Goal: Task Accomplishment & Management: Complete application form

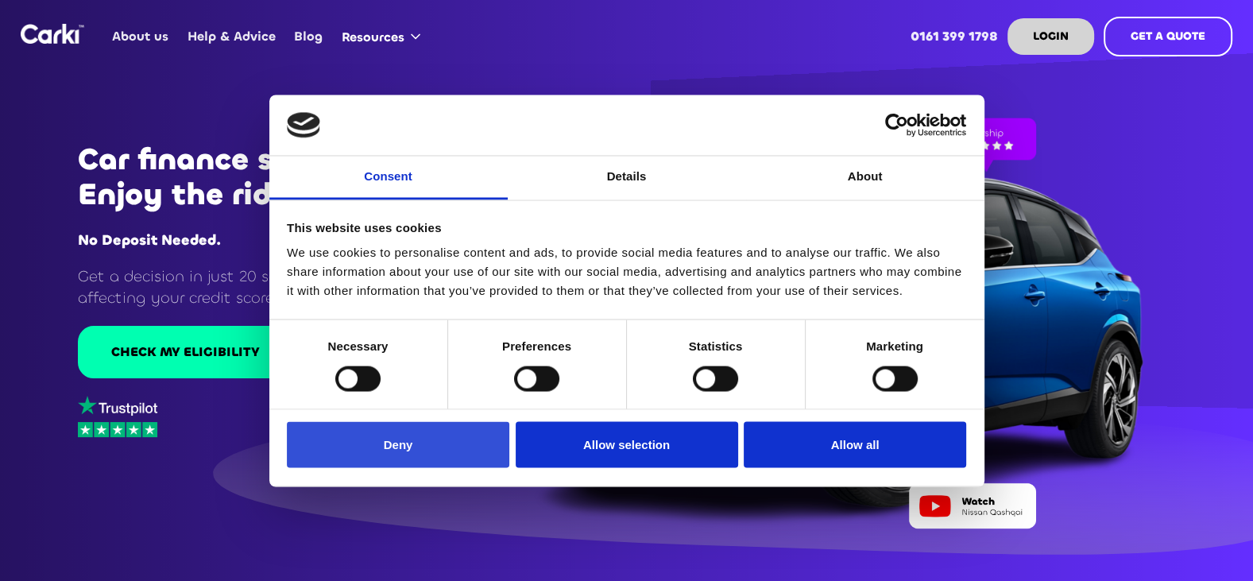
drag, startPoint x: 342, startPoint y: 442, endPoint x: 364, endPoint y: 442, distance: 21.4
click at [349, 442] on button "Deny" at bounding box center [398, 445] width 222 height 46
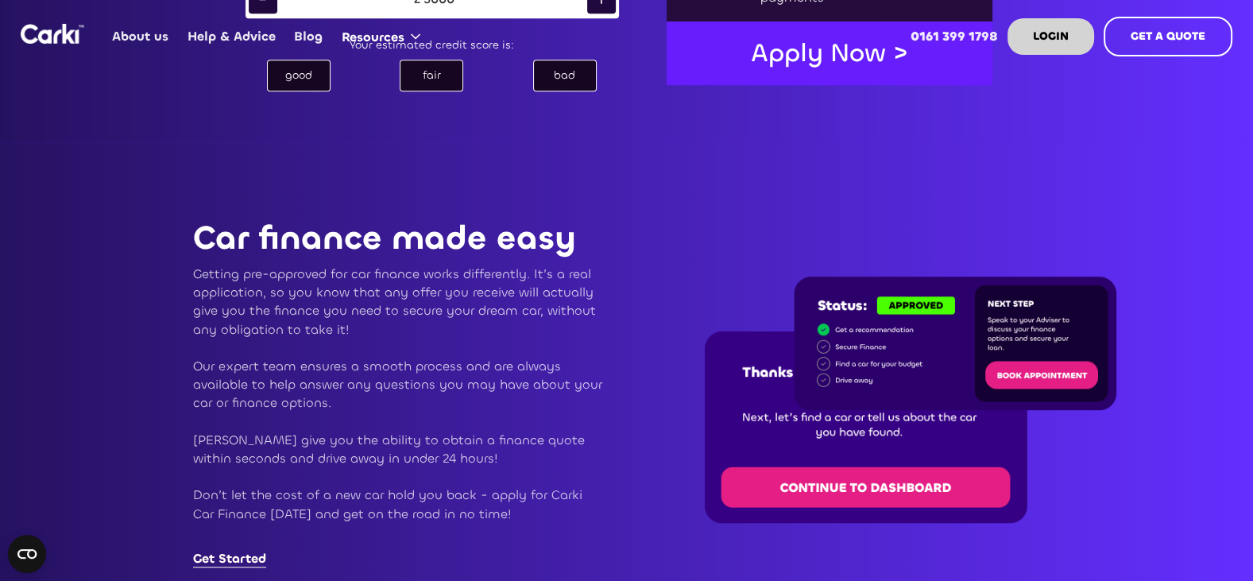
scroll to position [1072, 0]
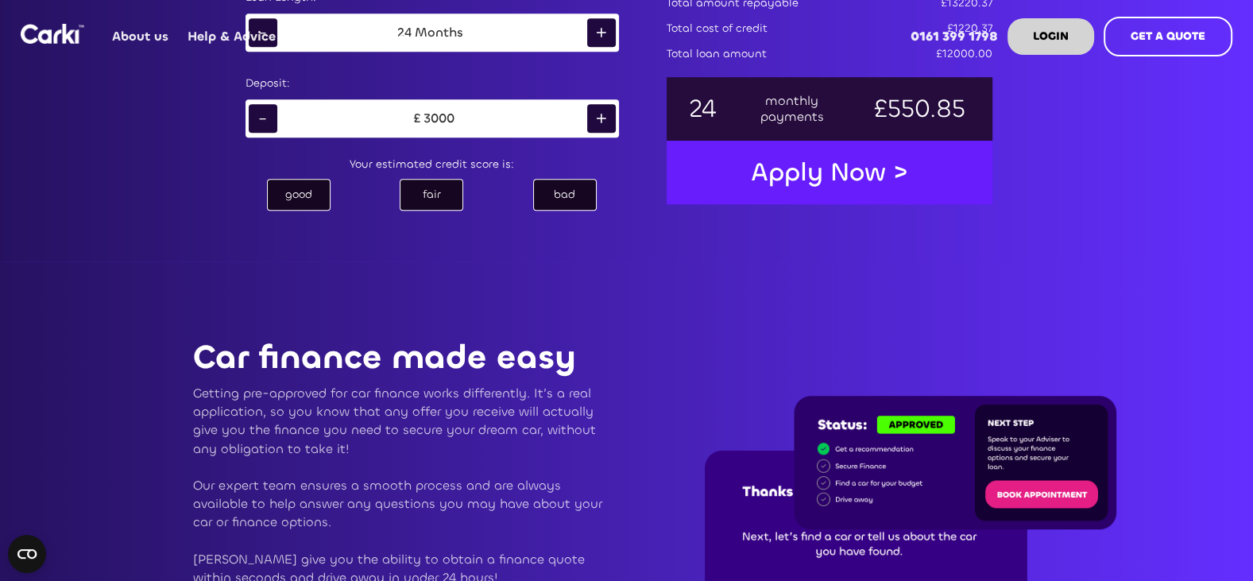
click at [566, 199] on div "bad" at bounding box center [565, 195] width 64 height 32
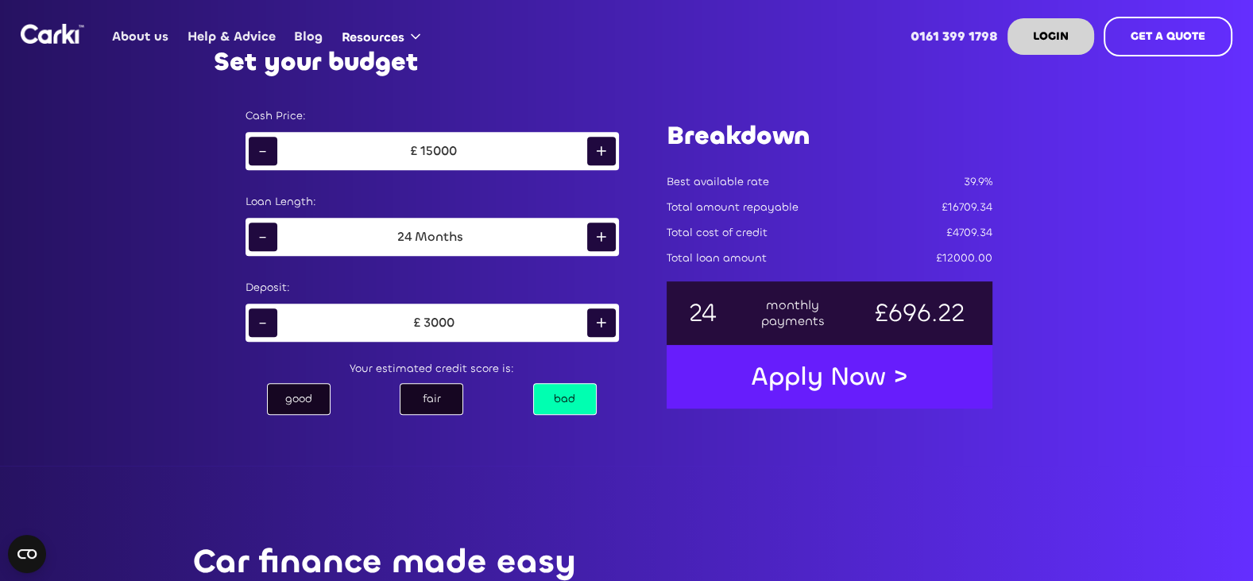
scroll to position [834, 0]
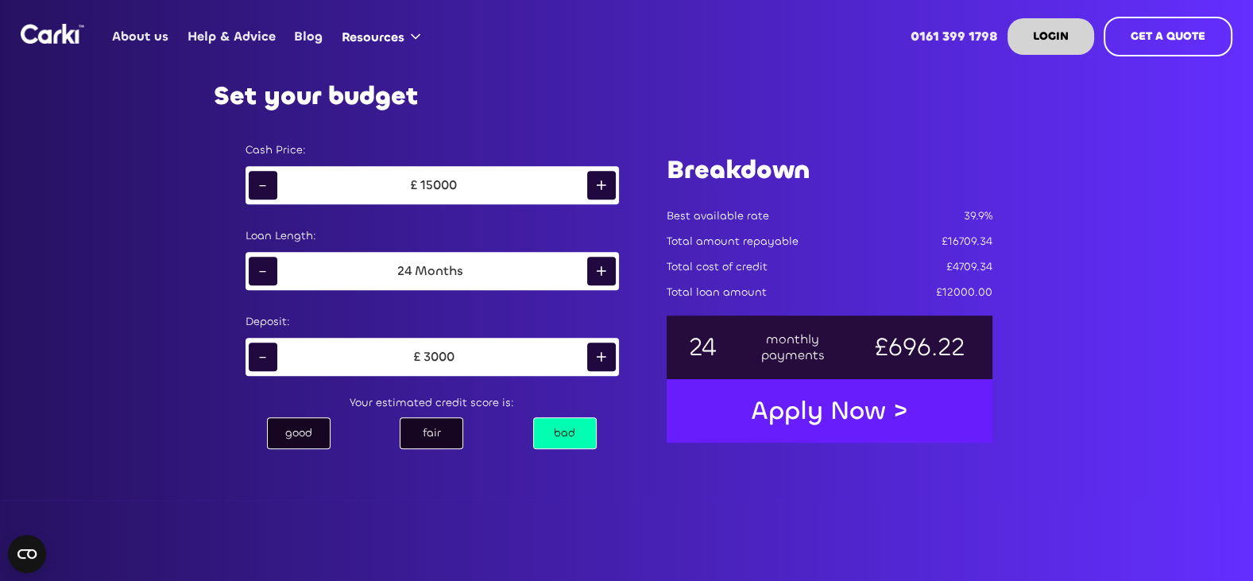
click at [256, 183] on div "-" at bounding box center [263, 185] width 29 height 29
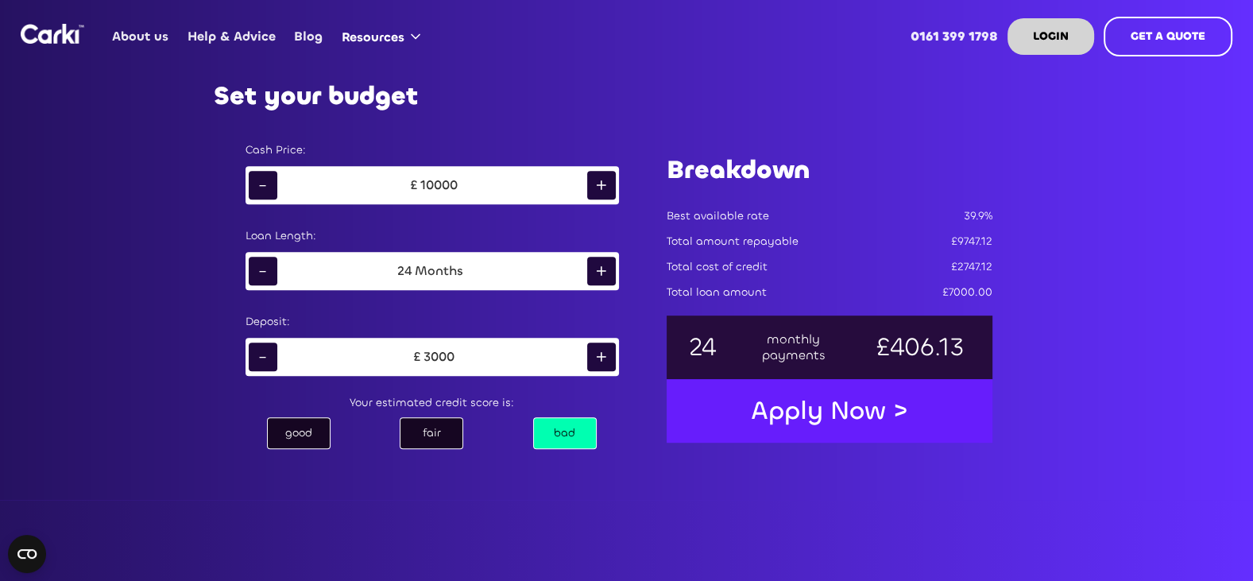
click at [259, 181] on div "-" at bounding box center [263, 185] width 29 height 29
click at [261, 180] on div "-" at bounding box center [263, 185] width 29 height 29
click at [268, 267] on div "-" at bounding box center [263, 271] width 29 height 29
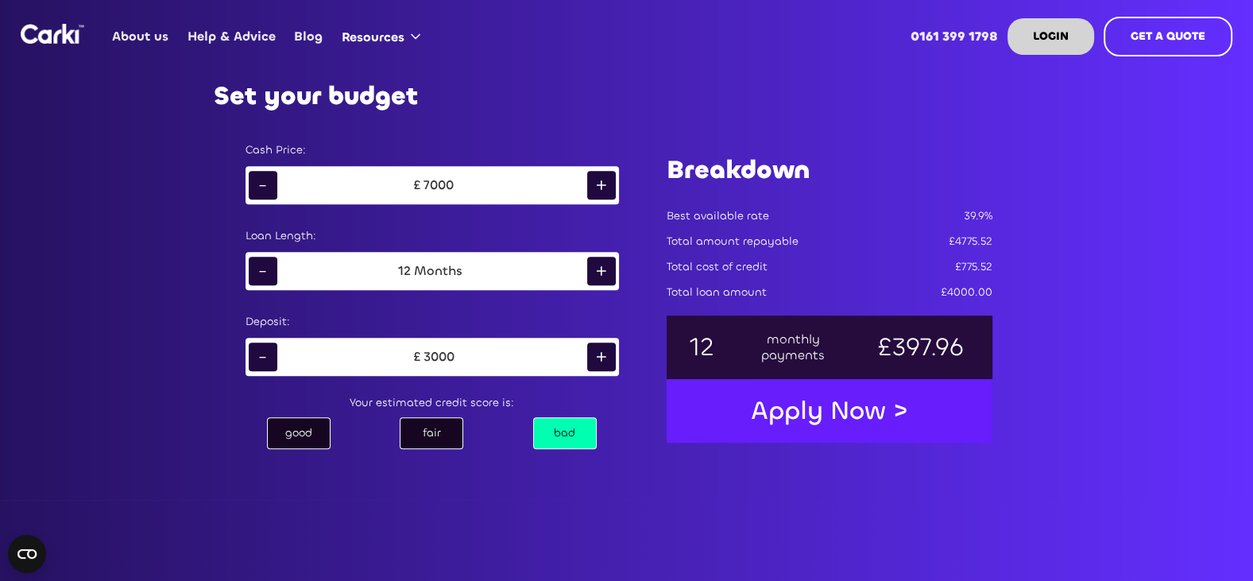
click at [606, 268] on div "+" at bounding box center [601, 271] width 29 height 29
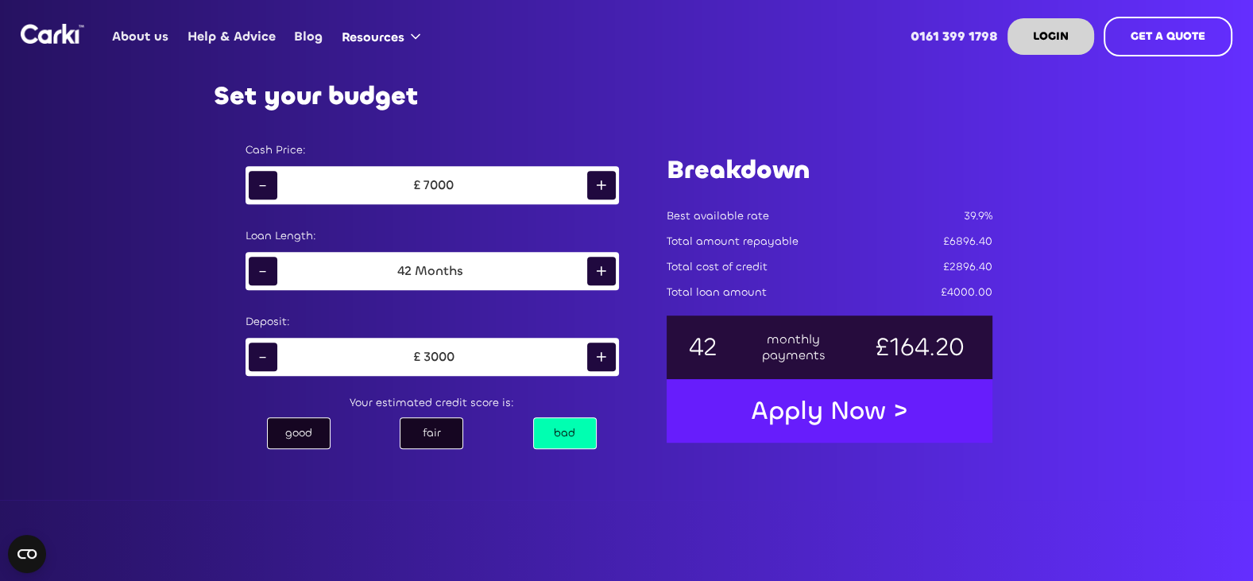
click at [606, 268] on div "+" at bounding box center [601, 271] width 29 height 29
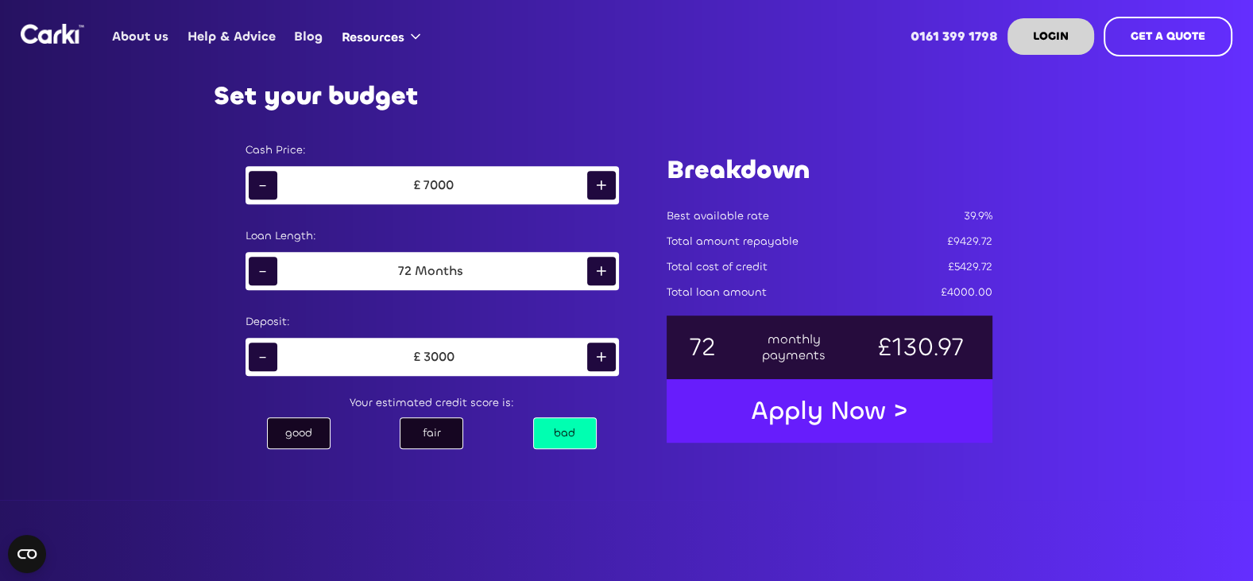
click at [606, 268] on div "+" at bounding box center [601, 271] width 29 height 29
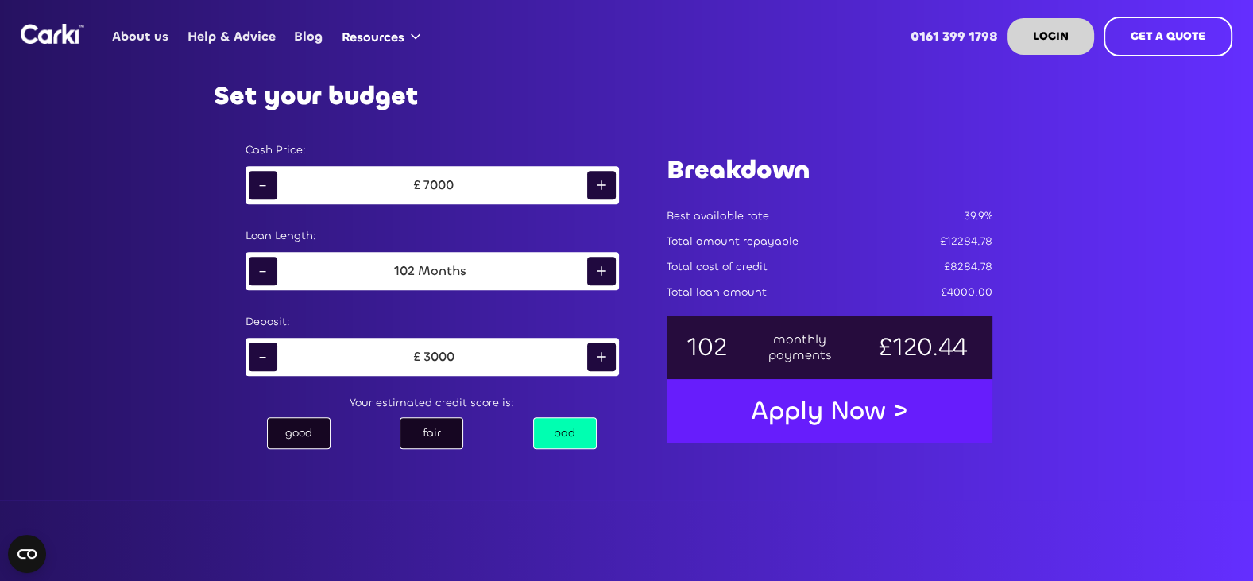
click at [606, 268] on div "+" at bounding box center [601, 271] width 29 height 29
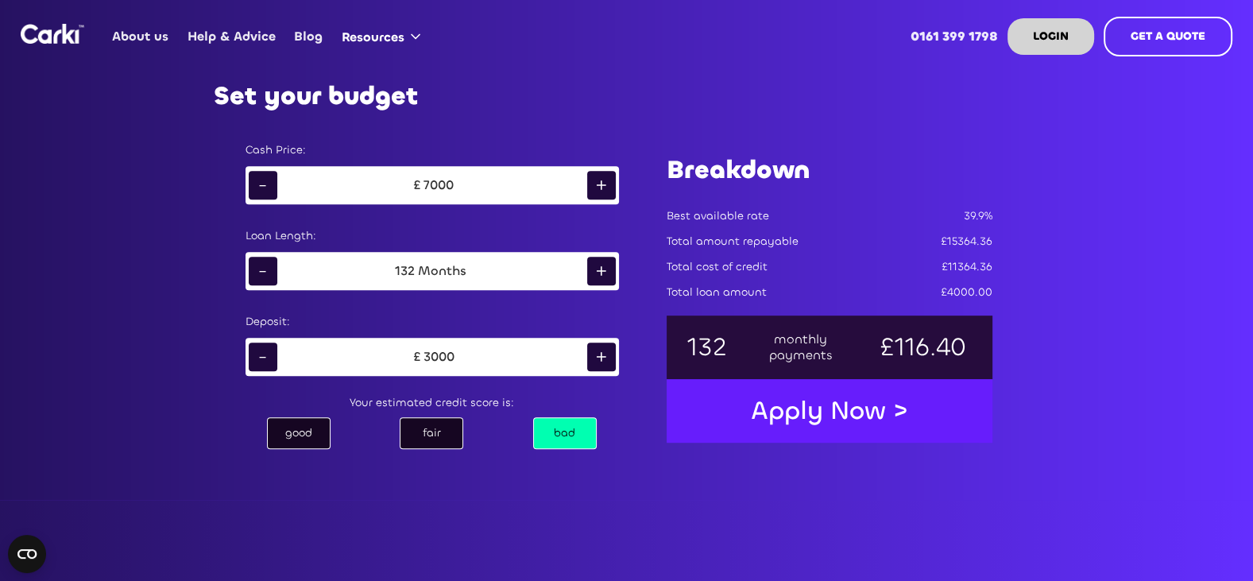
click at [606, 268] on div "+" at bounding box center [601, 271] width 29 height 29
click at [606, 267] on div "+" at bounding box center [601, 271] width 29 height 29
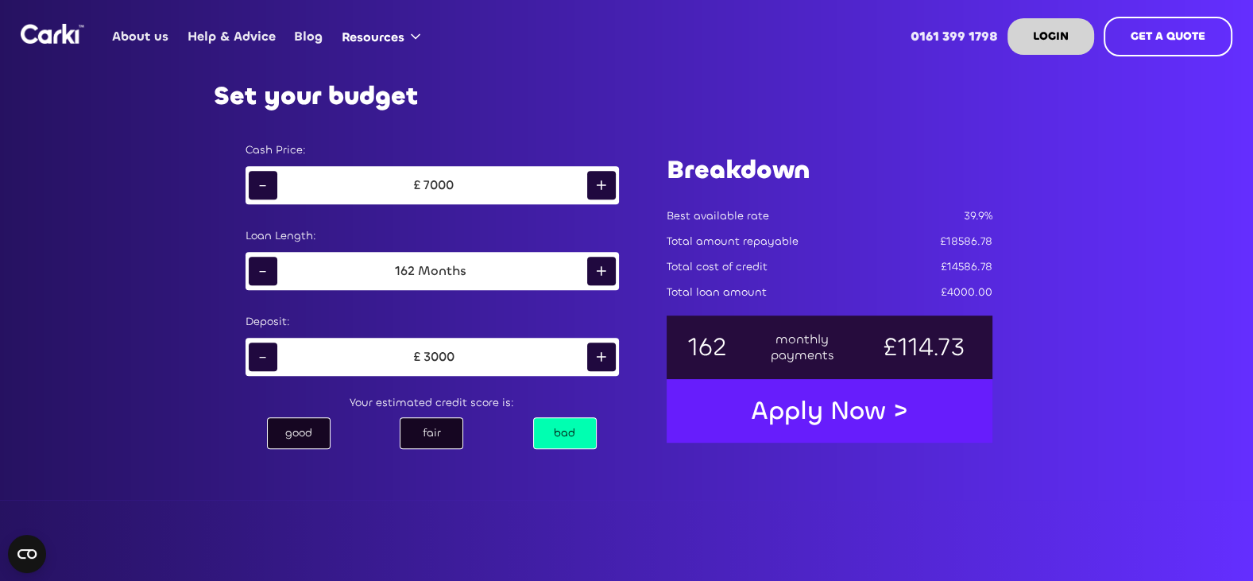
click at [606, 267] on div "+" at bounding box center [601, 271] width 29 height 29
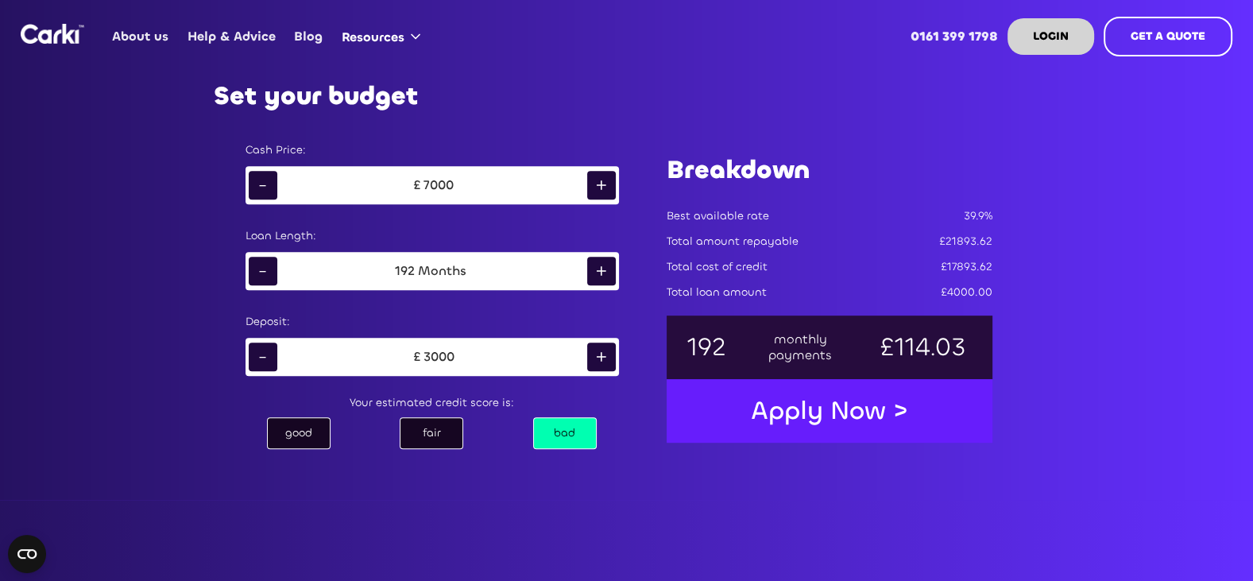
click at [606, 267] on div "+" at bounding box center [601, 271] width 29 height 29
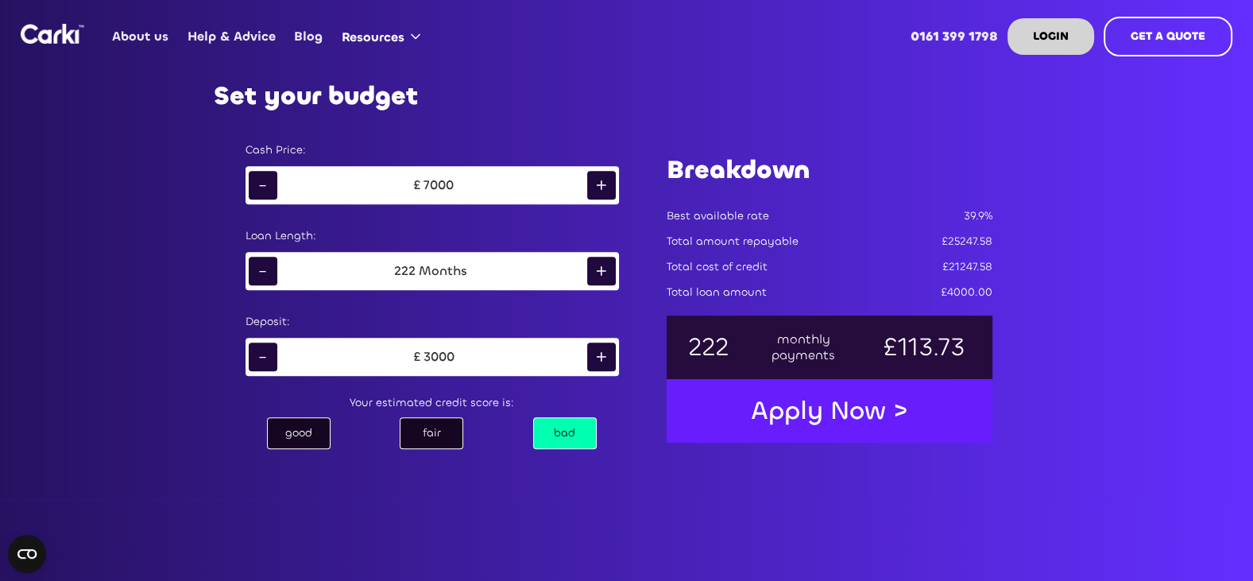
click at [606, 267] on div "+" at bounding box center [601, 271] width 29 height 29
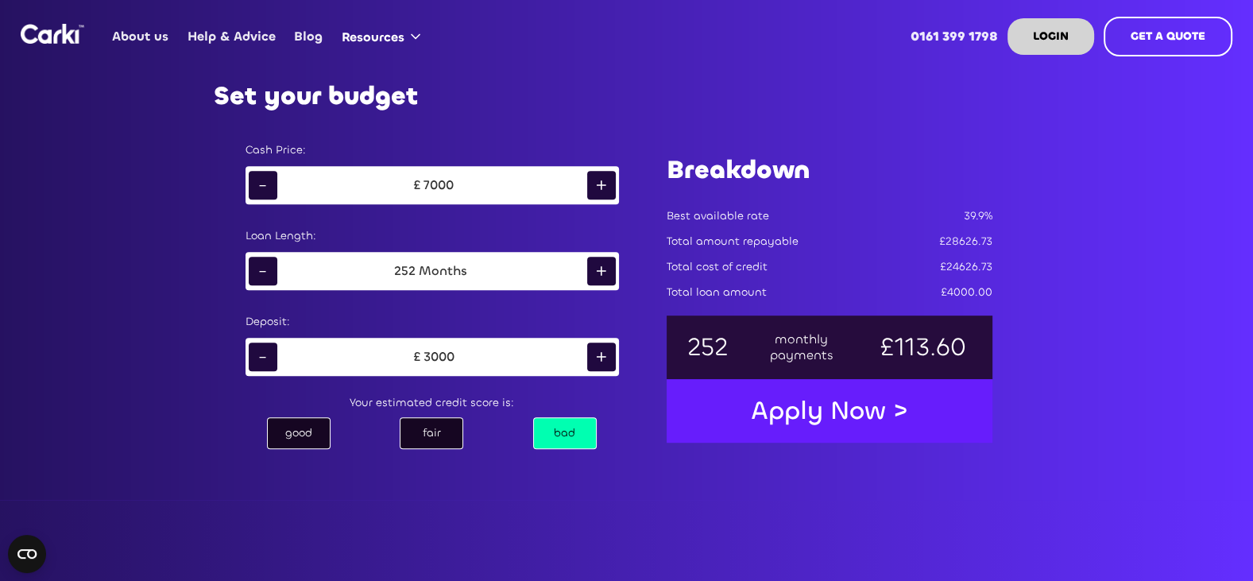
click at [606, 267] on div "+" at bounding box center [601, 271] width 29 height 29
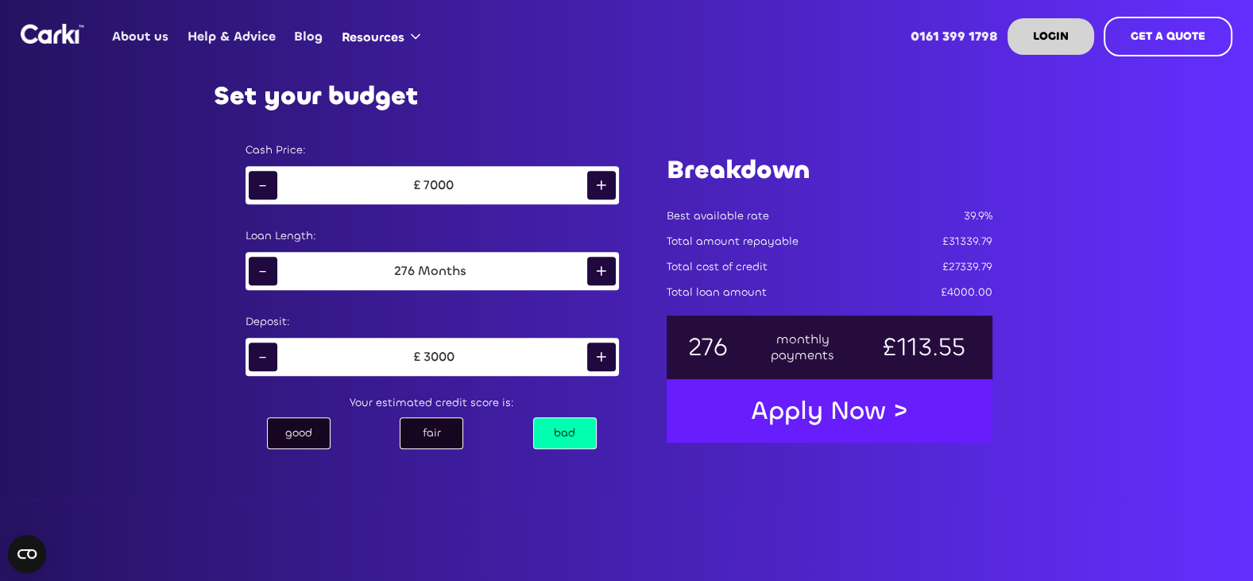
click at [606, 267] on div "+" at bounding box center [601, 271] width 29 height 29
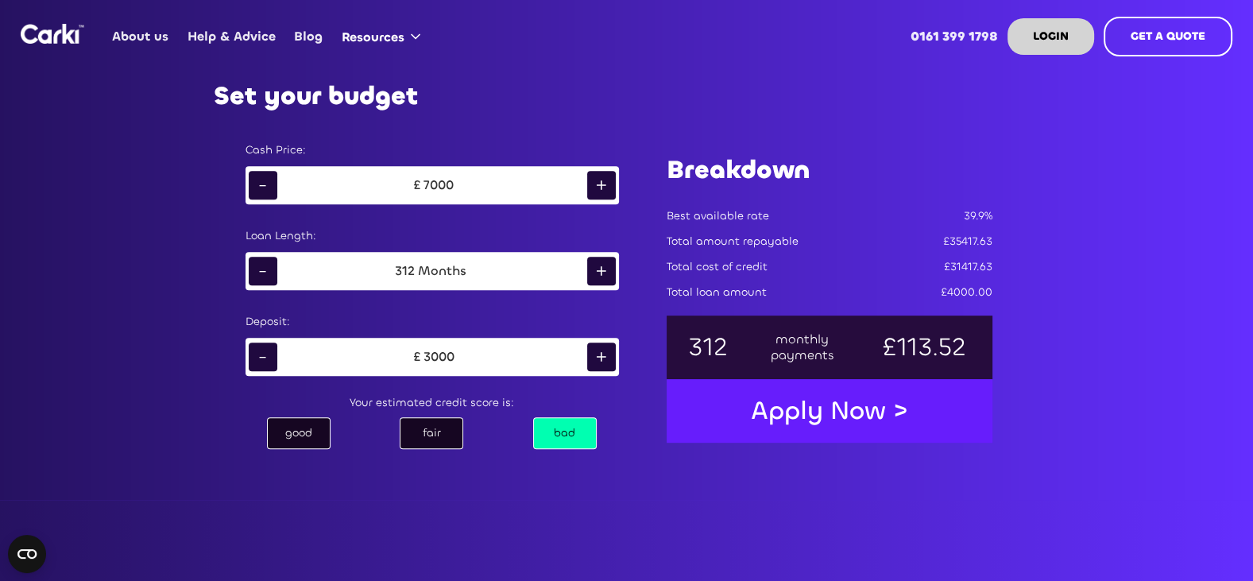
drag, startPoint x: 264, startPoint y: 264, endPoint x: 421, endPoint y: 264, distance: 156.5
click at [268, 264] on div "-" at bounding box center [263, 271] width 29 height 29
drag, startPoint x: 486, startPoint y: 266, endPoint x: 394, endPoint y: 267, distance: 92.1
click at [394, 267] on div "306 Months" at bounding box center [432, 271] width 310 height 24
click at [460, 276] on div "Months" at bounding box center [442, 271] width 55 height 16
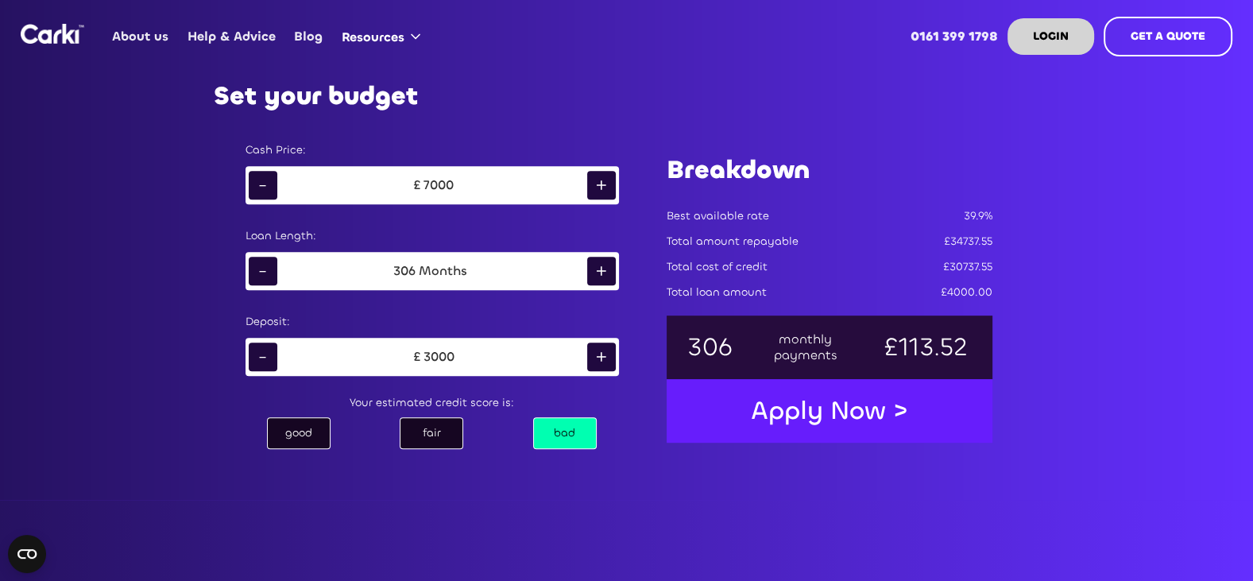
click at [268, 264] on div "-" at bounding box center [263, 271] width 29 height 29
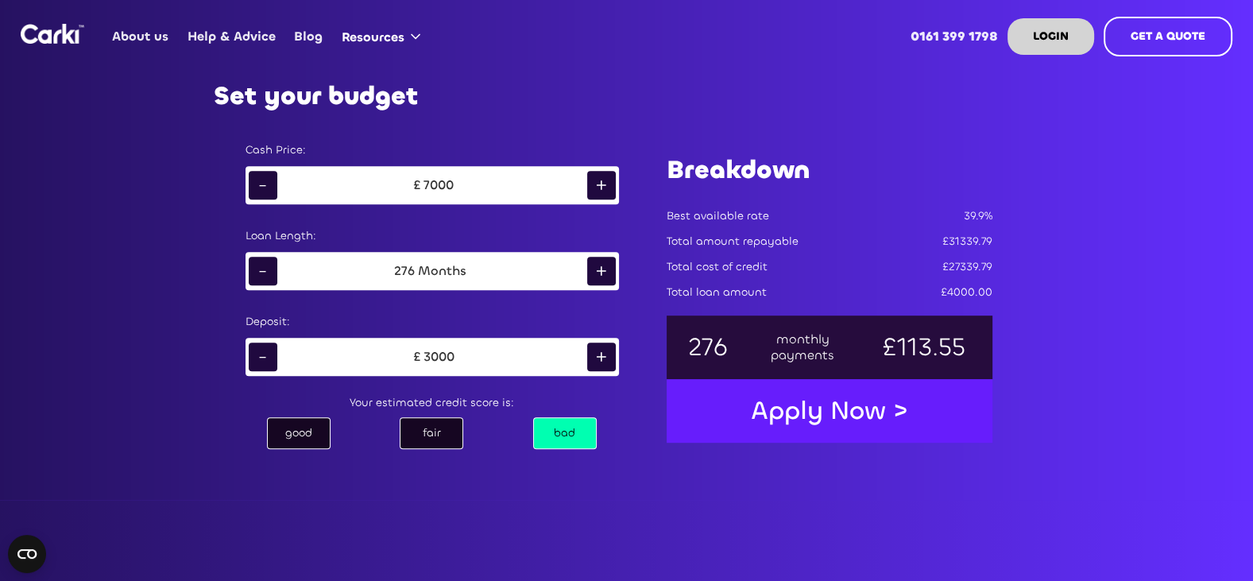
click at [268, 264] on div "-" at bounding box center [263, 271] width 29 height 29
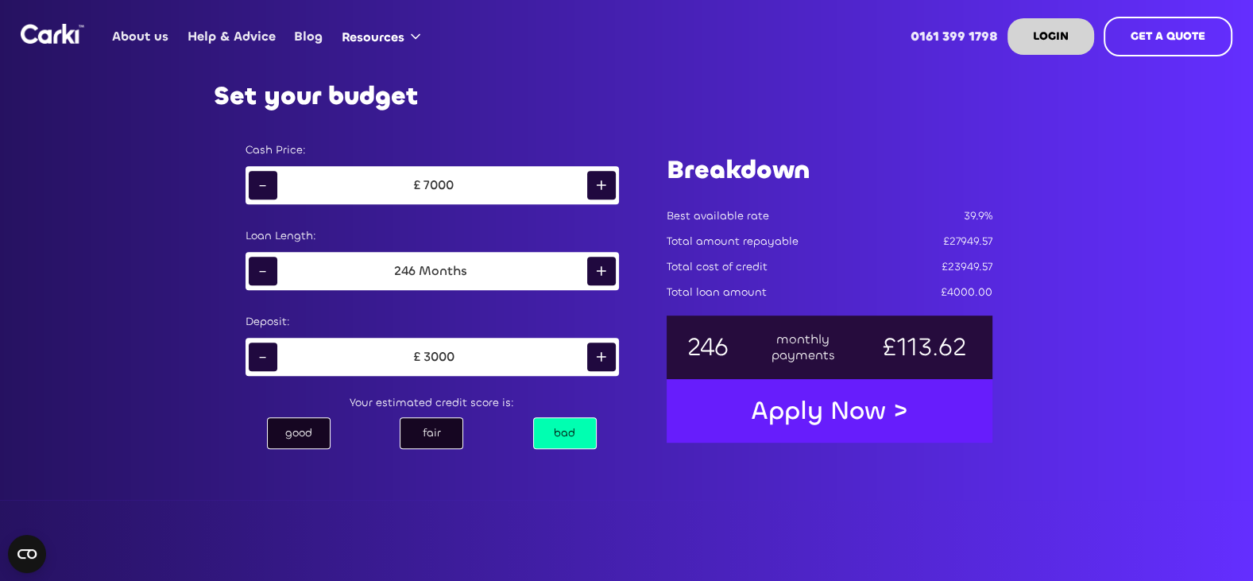
click at [268, 264] on div "-" at bounding box center [263, 271] width 29 height 29
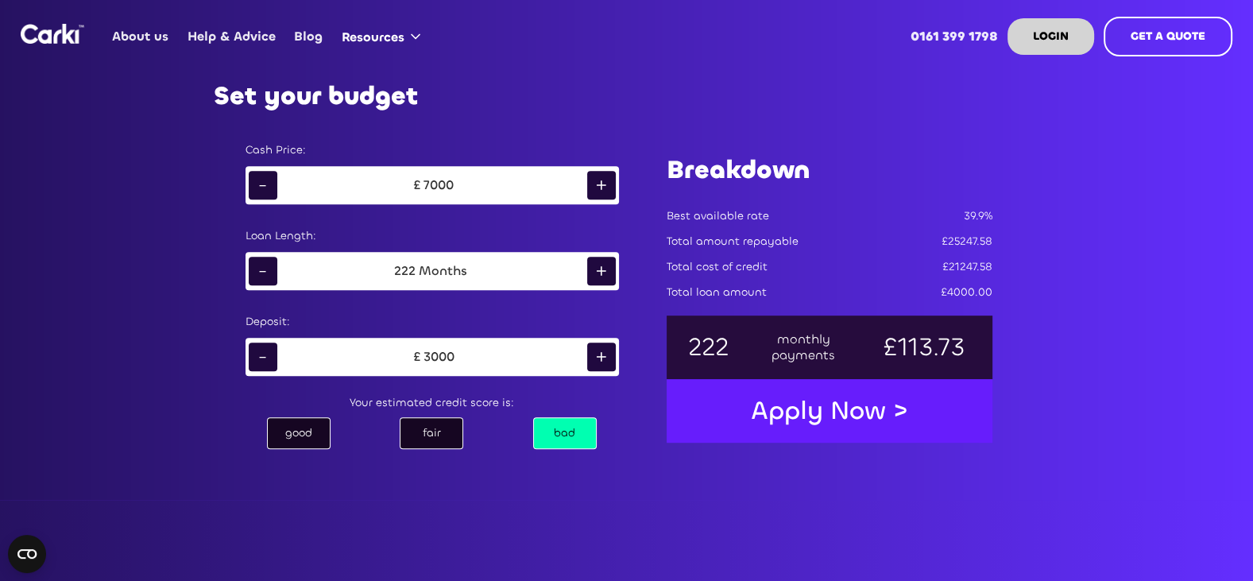
click at [268, 264] on div "-" at bounding box center [263, 271] width 29 height 29
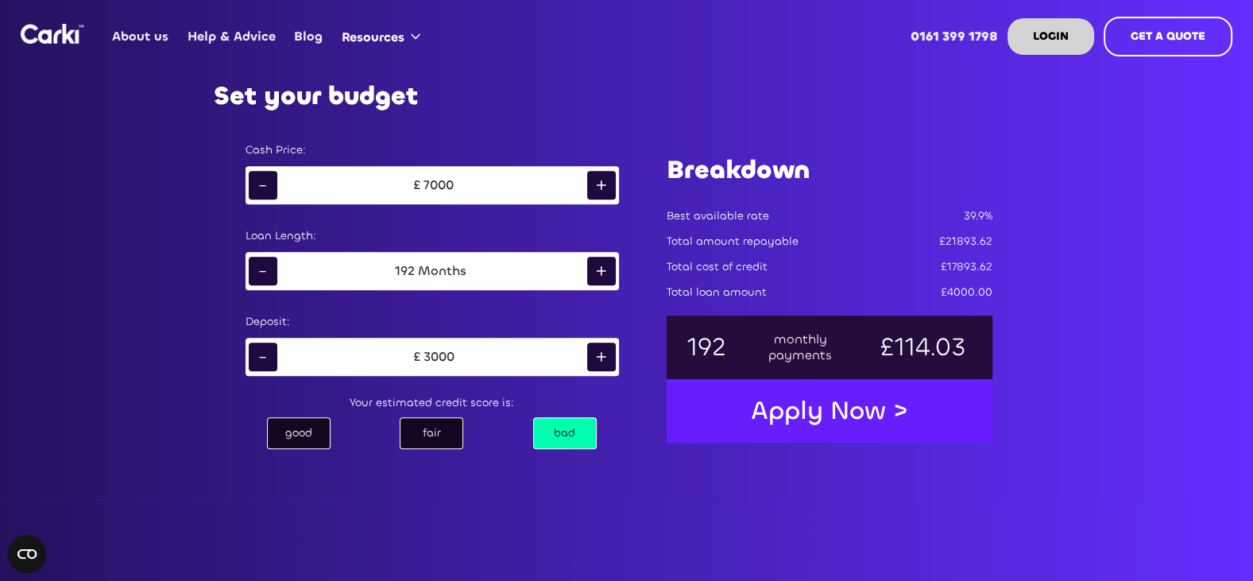
click at [268, 264] on div "-" at bounding box center [263, 271] width 29 height 29
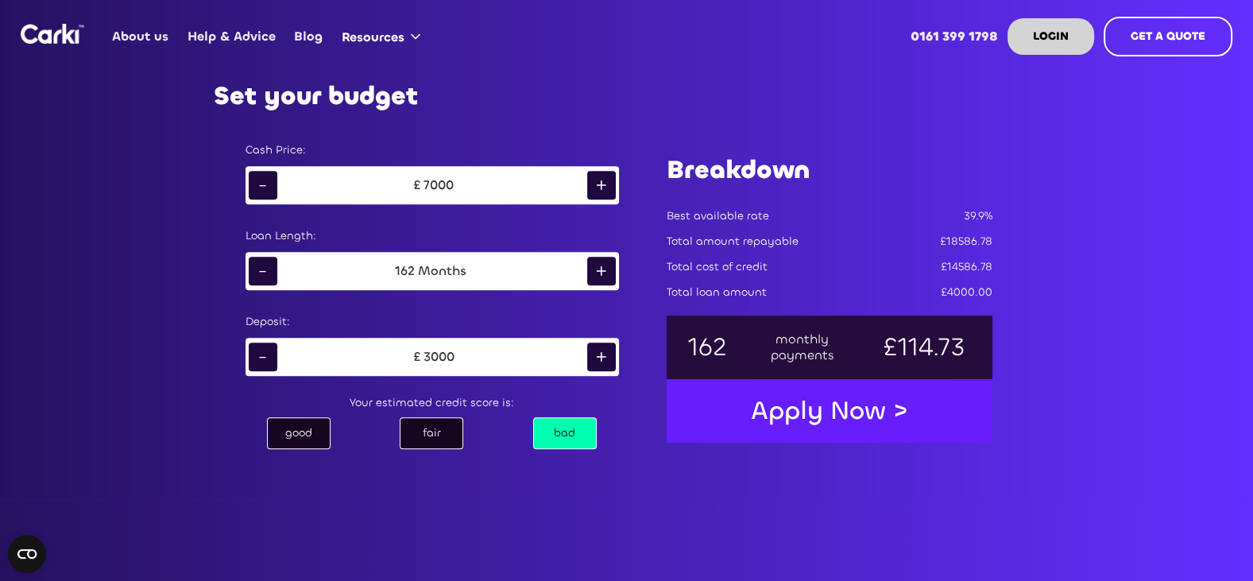
click at [268, 264] on div "-" at bounding box center [263, 271] width 29 height 29
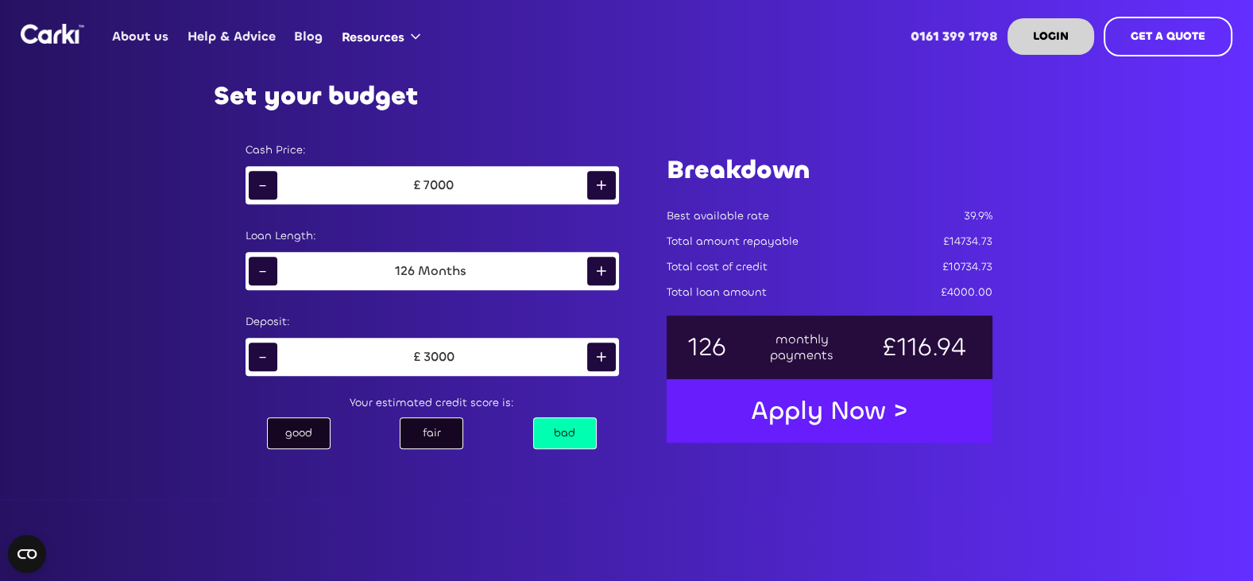
click at [268, 264] on div "-" at bounding box center [263, 271] width 29 height 29
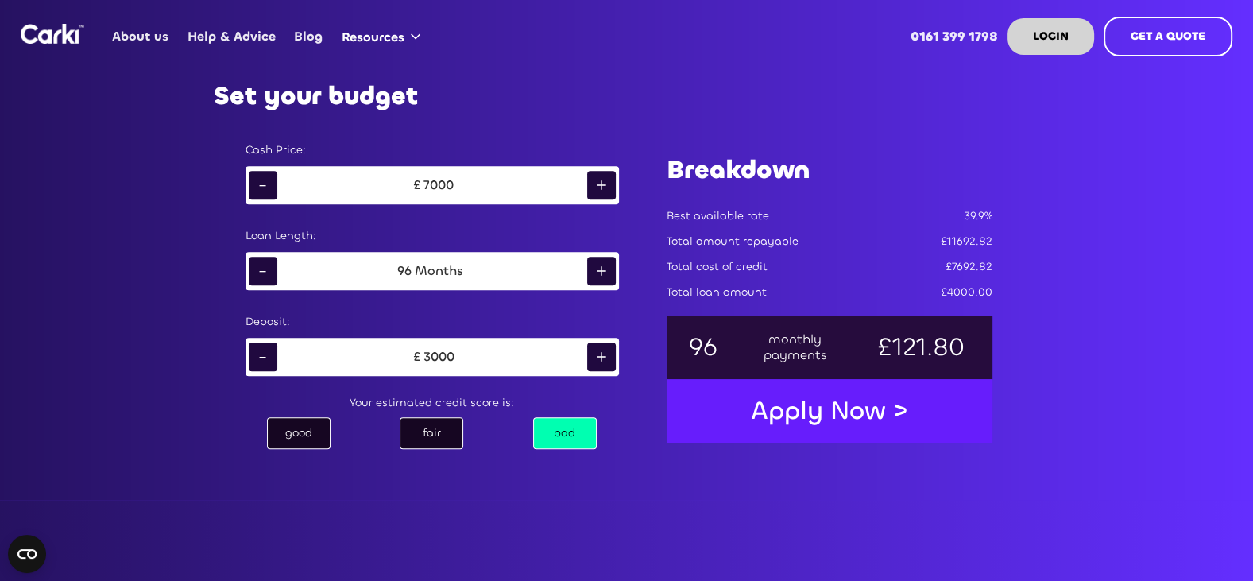
click at [268, 264] on div "-" at bounding box center [263, 271] width 29 height 29
click at [265, 351] on div "-" at bounding box center [263, 356] width 29 height 29
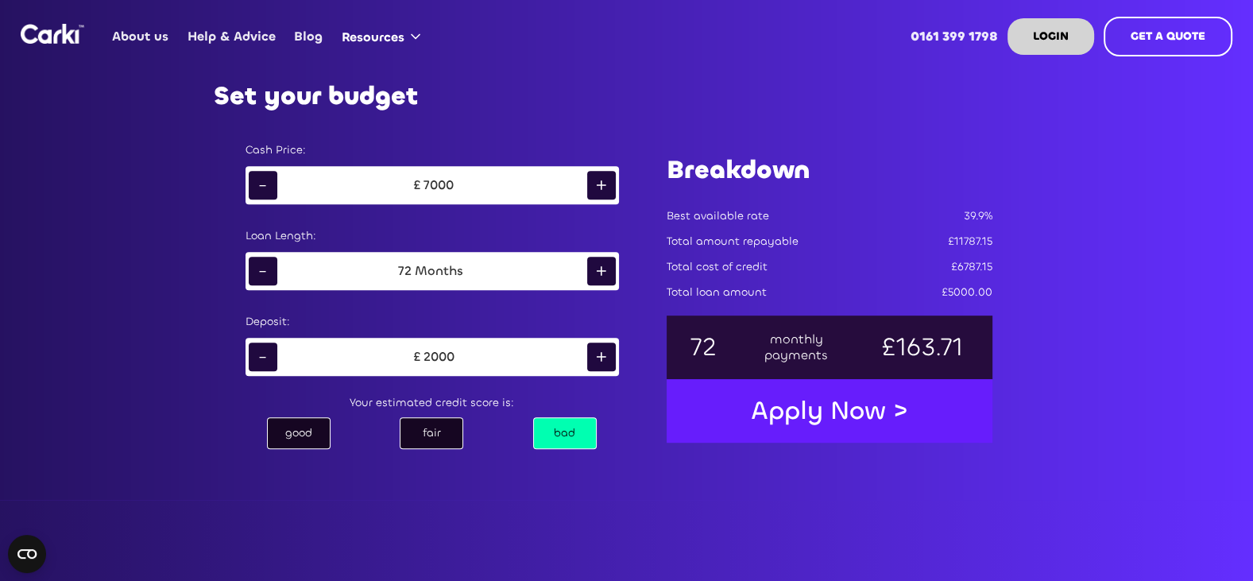
click at [266, 351] on div "-" at bounding box center [263, 356] width 29 height 29
click at [596, 276] on div "+" at bounding box center [601, 271] width 29 height 29
click at [596, 275] on div "+" at bounding box center [601, 271] width 29 height 29
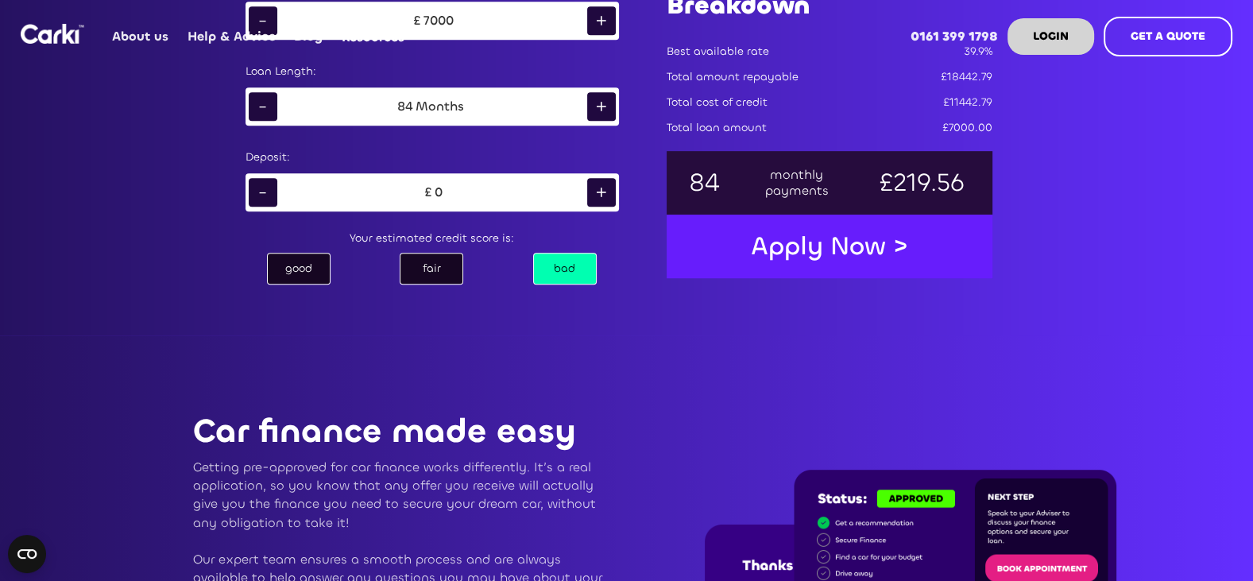
scroll to position [953, 0]
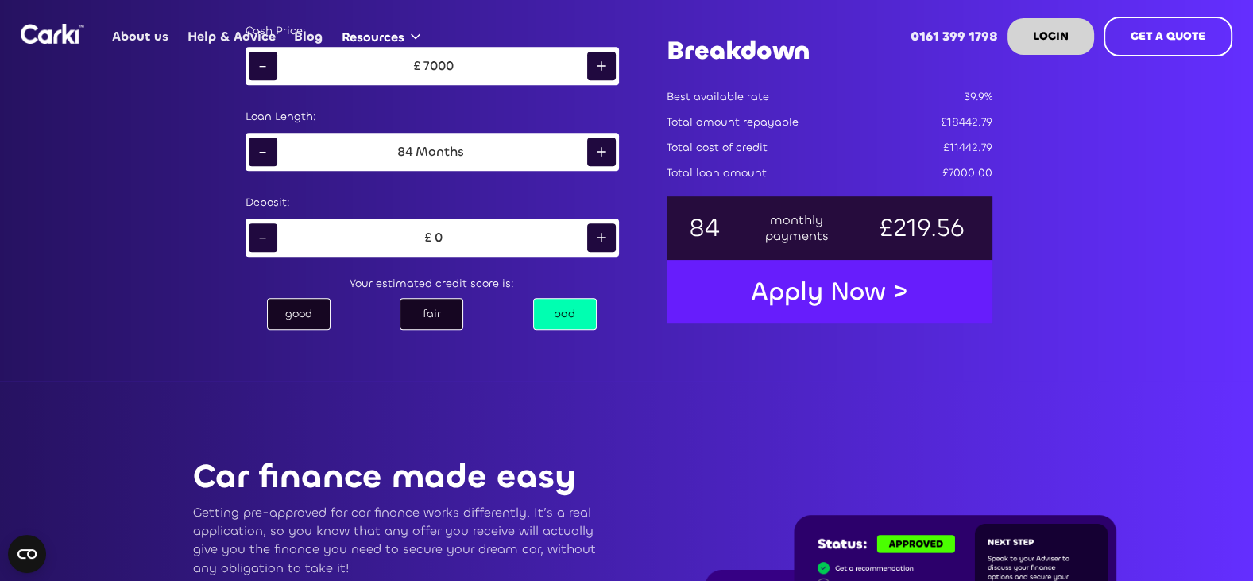
click at [847, 293] on div "Apply Now >" at bounding box center [829, 291] width 189 height 49
